Goal: Information Seeking & Learning: Learn about a topic

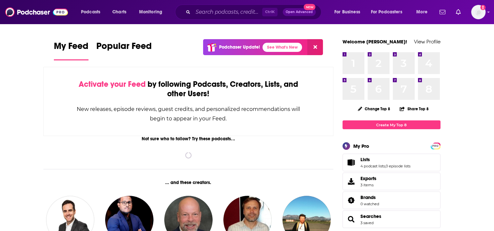
click at [218, 20] on div "Podcasts Charts Monitoring Ctrl K Open Advanced New For Business For Podcasters…" at bounding box center [247, 12] width 494 height 24
click at [215, 14] on input "Search podcasts, credits, & more..." at bounding box center [227, 12] width 69 height 10
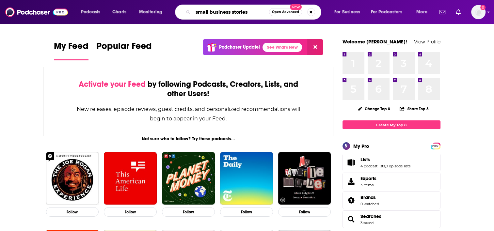
type input "small business stories"
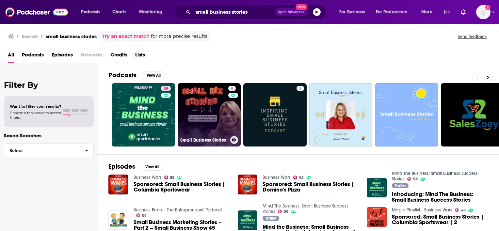
click at [214, 112] on link "8 Small Business Stories" at bounding box center [209, 114] width 63 height 63
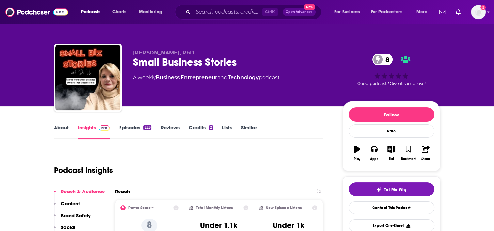
click at [55, 129] on link "About" at bounding box center [61, 131] width 15 height 15
